Goal: Task Accomplishment & Management: Use online tool/utility

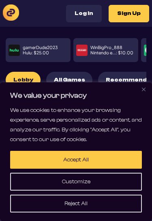
click at [96, 161] on button "Accept All" at bounding box center [76, 160] width 132 height 18
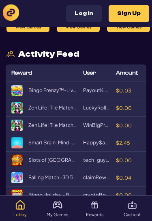
scroll to position [789, 0]
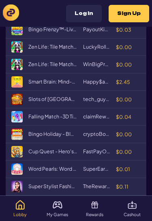
click at [99, 209] on img at bounding box center [95, 205] width 10 height 10
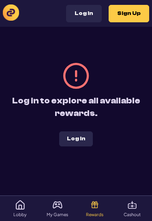
click at [90, 11] on button "Log In" at bounding box center [84, 13] width 36 height 17
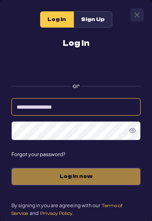
click at [57, 115] on input at bounding box center [75, 106] width 129 height 17
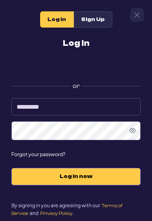
click at [79, 177] on span "Log in now" at bounding box center [76, 176] width 112 height 7
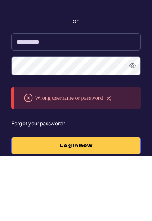
click at [132, 127] on icon "Show Password" at bounding box center [132, 130] width 6 height 6
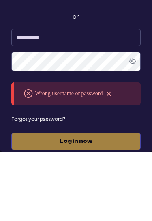
click at [79, 98] on input "*********" at bounding box center [75, 106] width 129 height 17
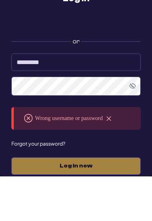
click at [128, 98] on input "*********" at bounding box center [75, 106] width 129 height 17
type input "*"
type input "**********"
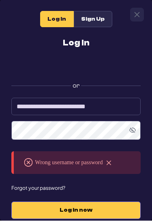
click at [96, 214] on span "Log in now" at bounding box center [76, 210] width 112 height 7
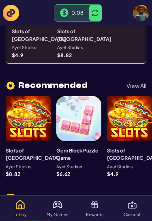
scroll to position [182, 0]
click at [94, 209] on img at bounding box center [95, 205] width 10 height 10
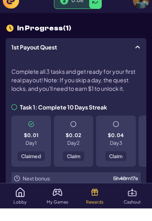
scroll to position [59, 0]
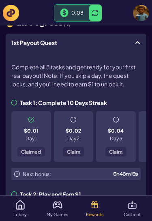
click at [84, 151] on div "$0.02 Day 2 Claim" at bounding box center [74, 136] width 40 height 51
click at [73, 151] on div "$0.02 Day 2 Claim" at bounding box center [74, 136] width 40 height 51
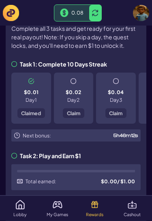
scroll to position [98, 0]
click at [26, 66] on h3 "Task 1: Complete 10 Days Streak" at bounding box center [59, 64] width 96 height 6
click at [17, 64] on h3 "Task 1: Complete 10 Days Streak" at bounding box center [59, 64] width 96 height 6
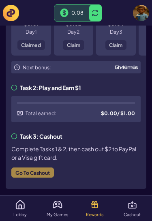
scroll to position [166, 0]
click at [49, 173] on div "Task 3: Cashout Complete Tasks 1 & 2, then cash out $2 to PayPal or a Visa gift…" at bounding box center [75, 158] width 129 height 50
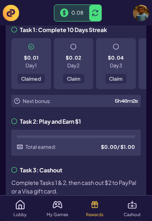
scroll to position [132, 0]
click at [131, 207] on img at bounding box center [132, 205] width 10 height 10
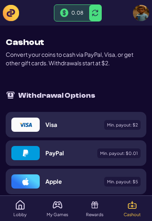
click at [128, 151] on span "Min. payout: $ 0.01" at bounding box center [119, 153] width 38 height 4
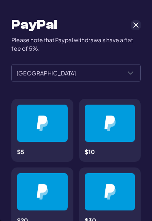
click at [133, 26] on span "Cancel" at bounding box center [135, 24] width 7 height 7
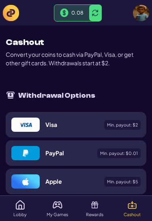
click at [128, 125] on span "Min. payout: $ 2" at bounding box center [122, 125] width 31 height 4
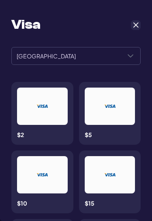
click at [135, 23] on span "Cancel" at bounding box center [135, 24] width 7 height 7
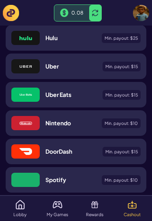
scroll to position [348, 0]
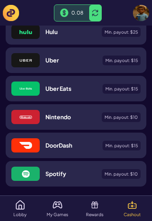
click at [25, 209] on img at bounding box center [20, 205] width 10 height 10
